Goal: Task Accomplishment & Management: Complete application form

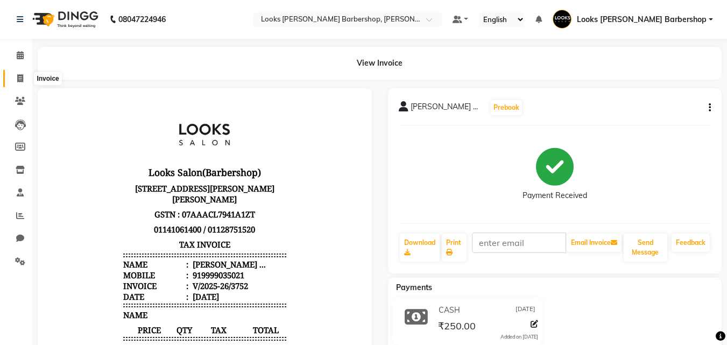
click at [23, 79] on icon at bounding box center [20, 78] width 6 height 8
select select "service"
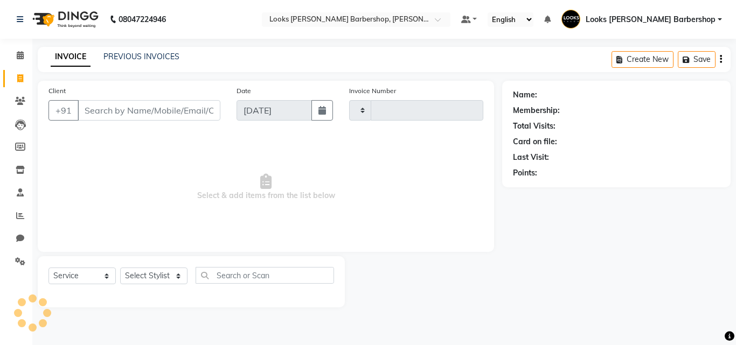
type input "3753"
select select "4323"
click at [103, 110] on input "Client" at bounding box center [149, 110] width 143 height 20
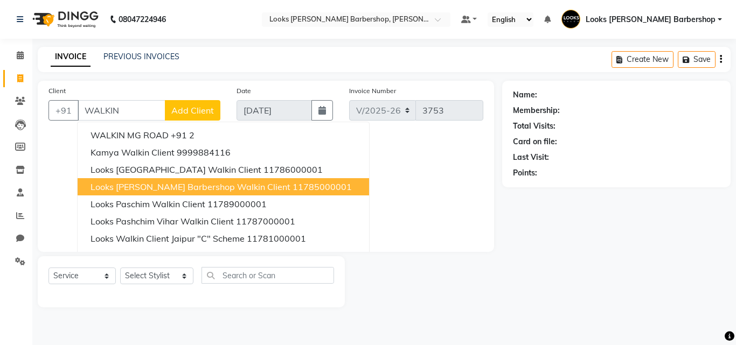
click at [152, 187] on span "Looks [PERSON_NAME] Barbershop Walkin Client" at bounding box center [190, 186] width 200 height 11
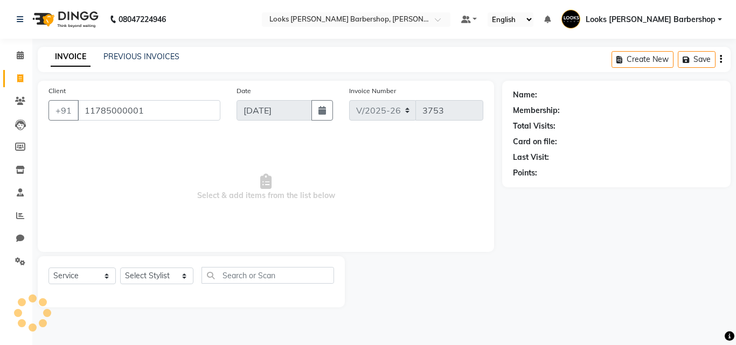
type input "11785000001"
click at [179, 275] on select "Select Stylist [PERSON_NAME] AENA Amazon_Kart Arvind_asst [PERSON_NAME] Counter…" at bounding box center [156, 276] width 73 height 17
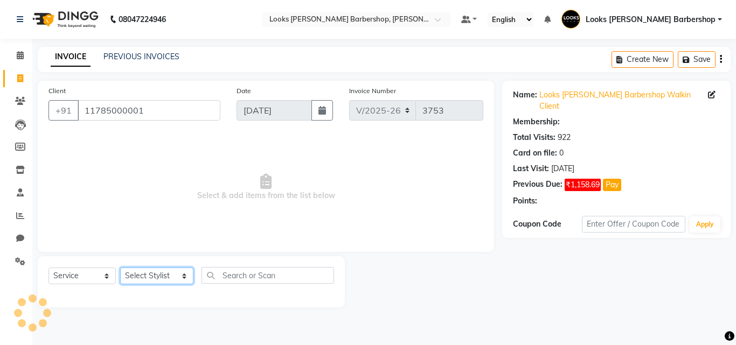
select select "1: Object"
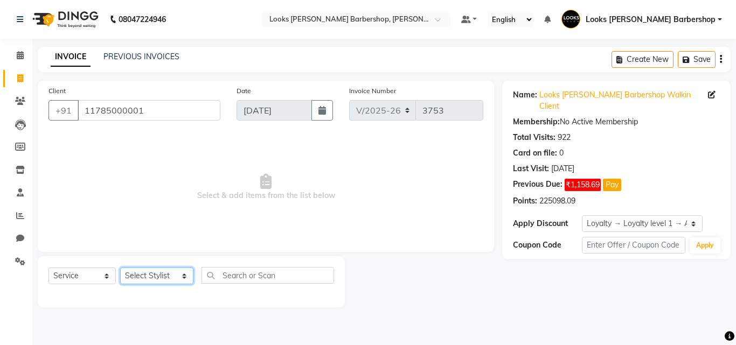
select select "23408"
click at [120, 268] on select "Select Stylist [PERSON_NAME] AENA Amazon_Kart Arvind_asst [PERSON_NAME] Counter…" at bounding box center [156, 276] width 73 height 17
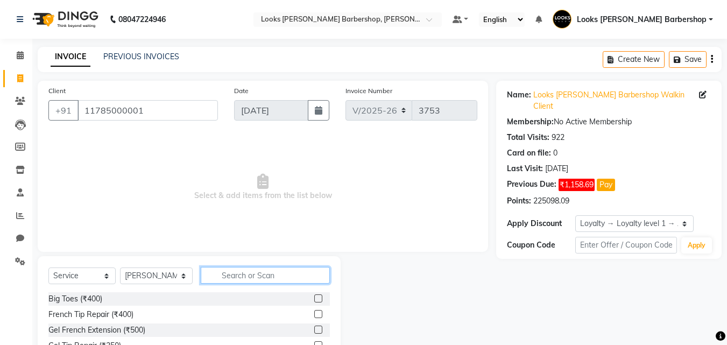
click at [230, 268] on input "text" at bounding box center [266, 275] width 130 height 17
type input "CUT"
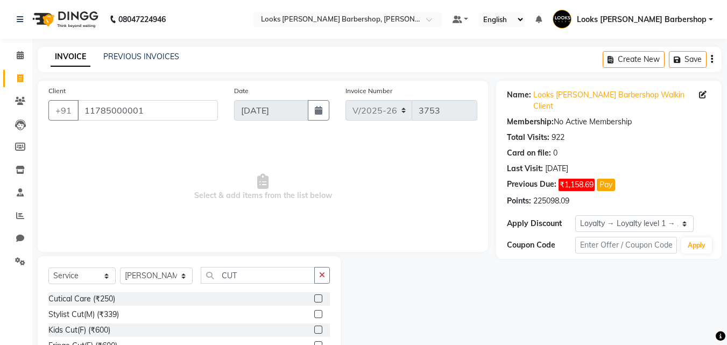
click at [314, 315] on label at bounding box center [318, 314] width 8 height 8
click at [314, 315] on input "checkbox" at bounding box center [317, 314] width 7 height 7
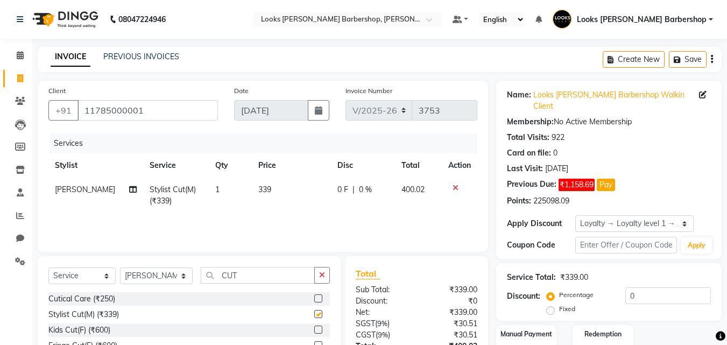
checkbox input "false"
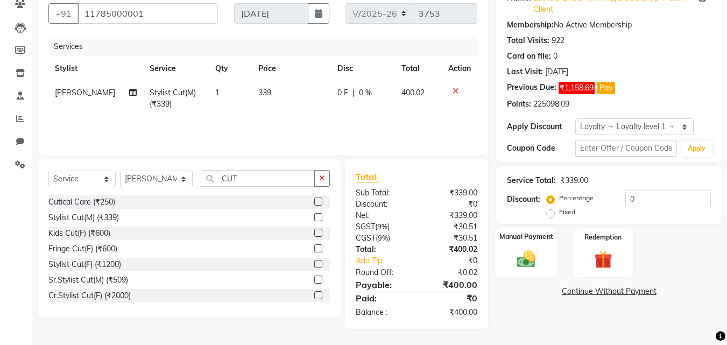
click at [524, 248] on img at bounding box center [527, 259] width 30 height 22
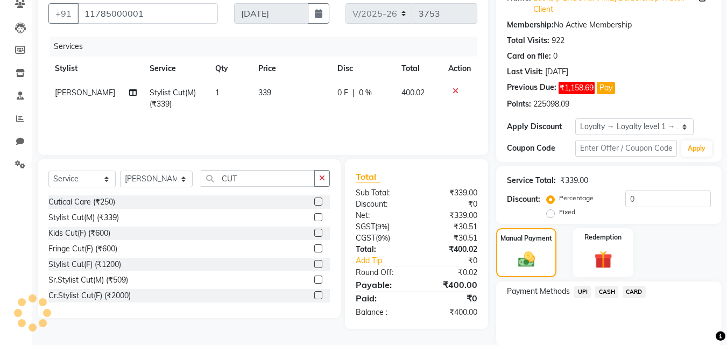
click at [626, 286] on span "CARD" at bounding box center [634, 292] width 23 height 12
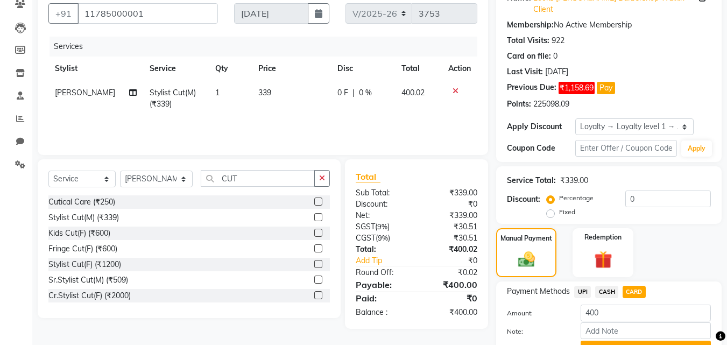
click at [595, 341] on button "Add Payment" at bounding box center [646, 349] width 130 height 17
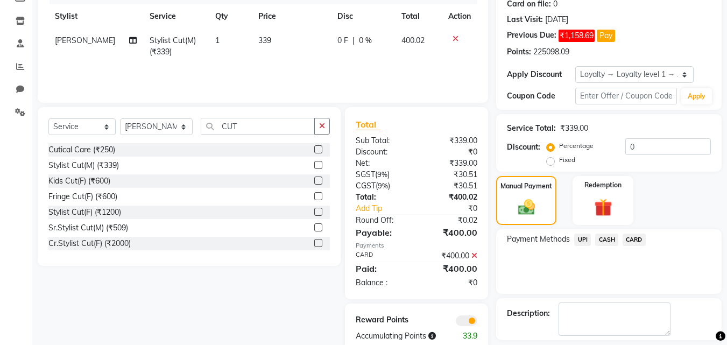
scroll to position [186, 0]
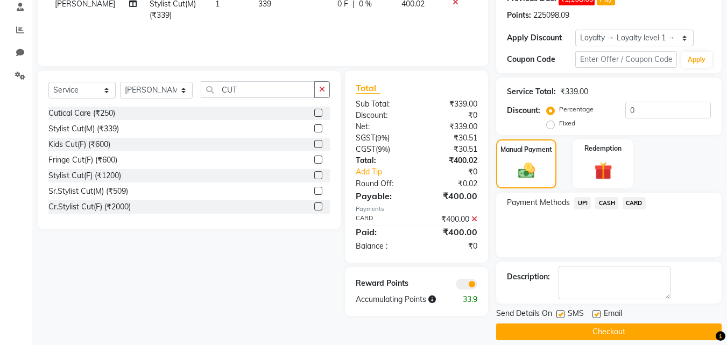
click at [586, 324] on button "Checkout" at bounding box center [609, 332] width 226 height 17
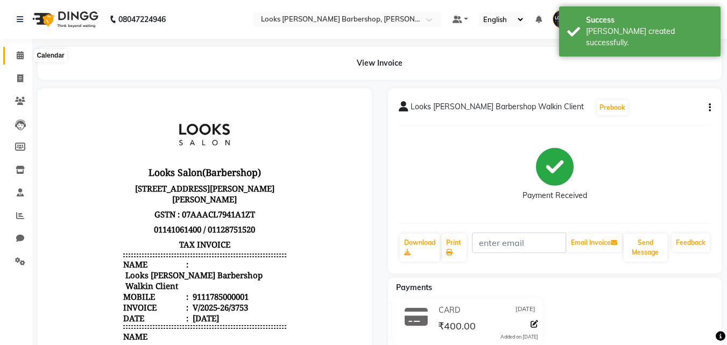
click at [18, 56] on icon at bounding box center [20, 55] width 7 height 8
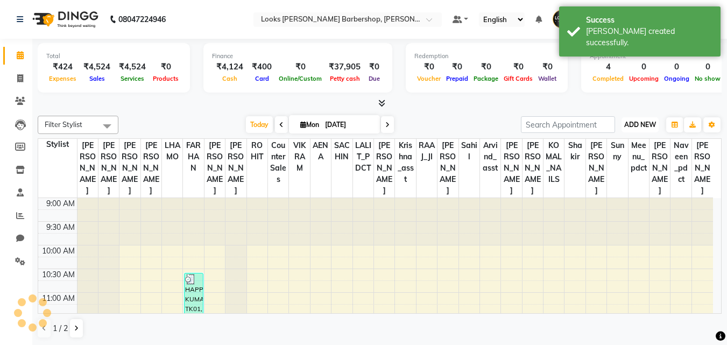
click at [646, 125] on span "ADD NEW" at bounding box center [641, 125] width 32 height 8
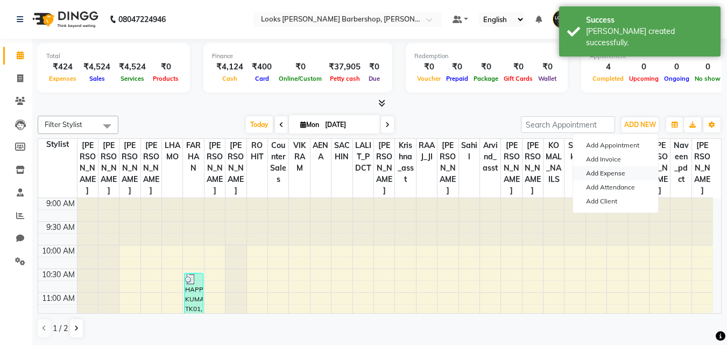
click at [625, 172] on link "Add Expense" at bounding box center [615, 173] width 85 height 14
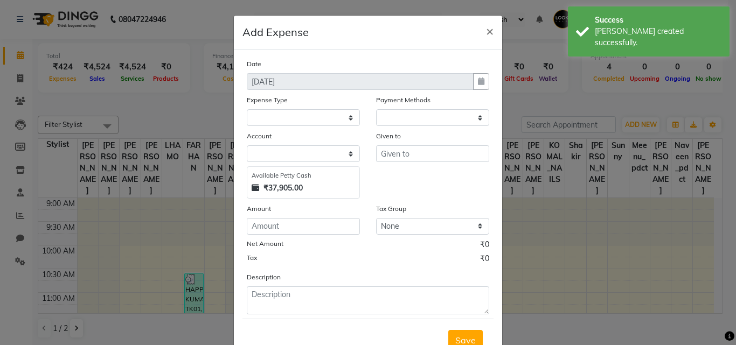
select select "1"
select select "3128"
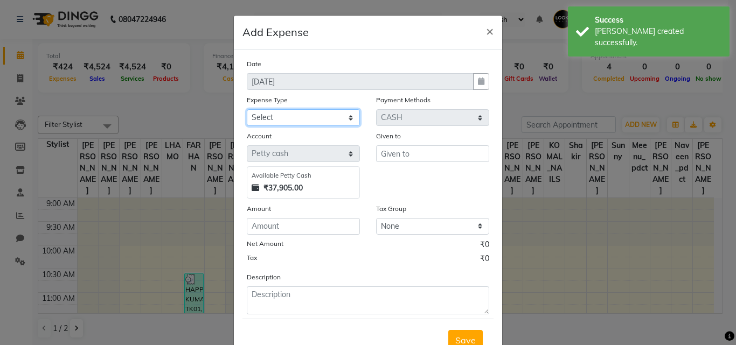
click at [346, 117] on select "Select Bank Deposit Blinkit Cash Handover CLIENT Client ordered food Client Ref…" at bounding box center [303, 117] width 113 height 17
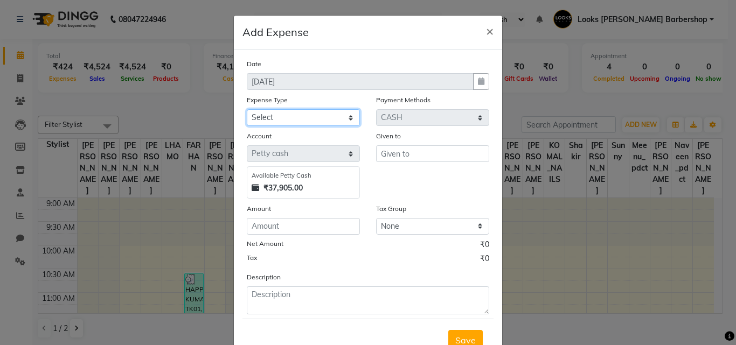
select select "22746"
click at [247, 109] on select "Select Bank Deposit Blinkit Cash Handover CLIENT Client ordered food Client Ref…" at bounding box center [303, 117] width 113 height 17
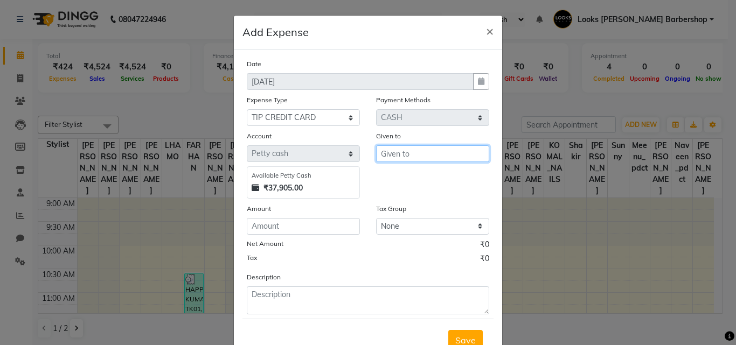
click at [393, 150] on input "text" at bounding box center [432, 153] width 113 height 17
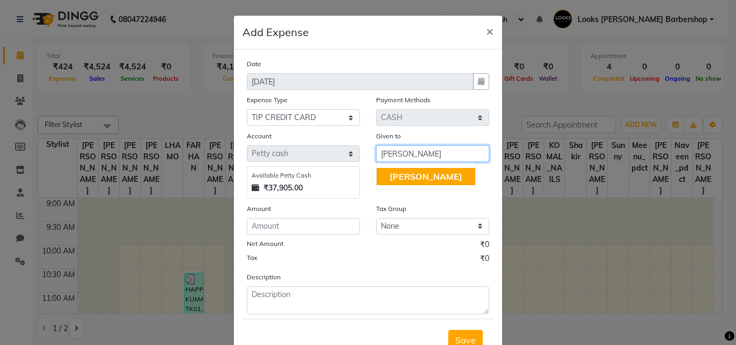
type input "[PERSON_NAME]"
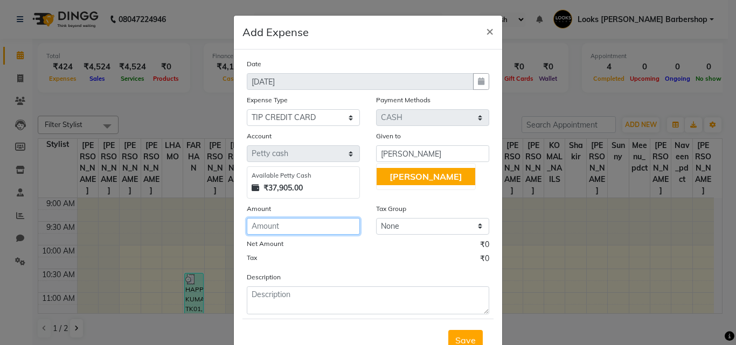
click at [286, 225] on input "number" at bounding box center [303, 226] width 113 height 17
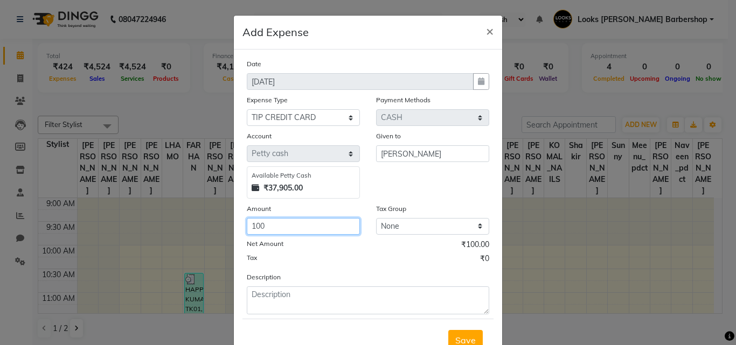
type input "100"
click at [266, 286] on div "Description" at bounding box center [368, 292] width 258 height 43
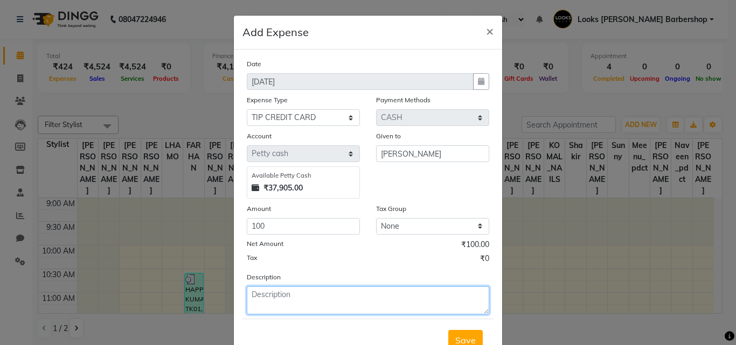
click at [265, 291] on textarea at bounding box center [368, 300] width 242 height 28
type textarea "CARD TIP"
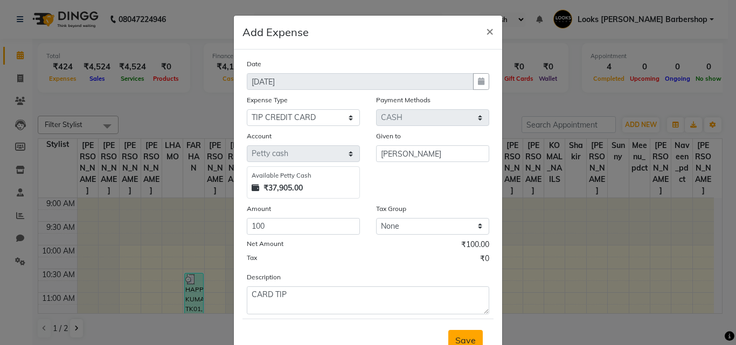
click at [457, 337] on span "Save" at bounding box center [465, 340] width 20 height 11
